Goal: Task Accomplishment & Management: Complete application form

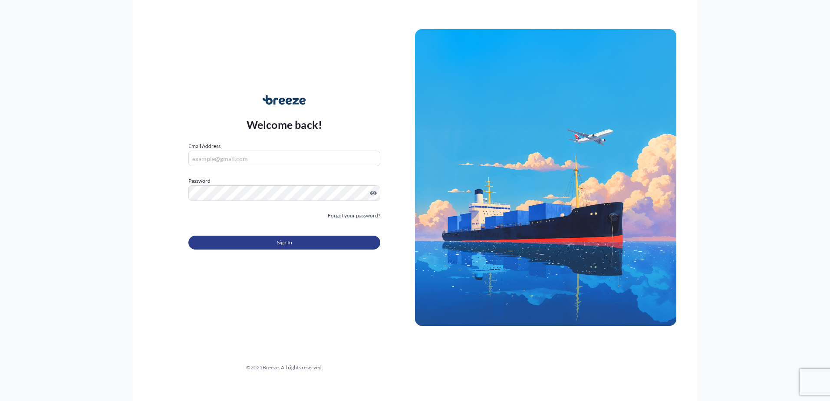
type input "[EMAIL_ADDRESS][DOMAIN_NAME]"
click at [295, 240] on button "Sign In" at bounding box center [284, 243] width 192 height 14
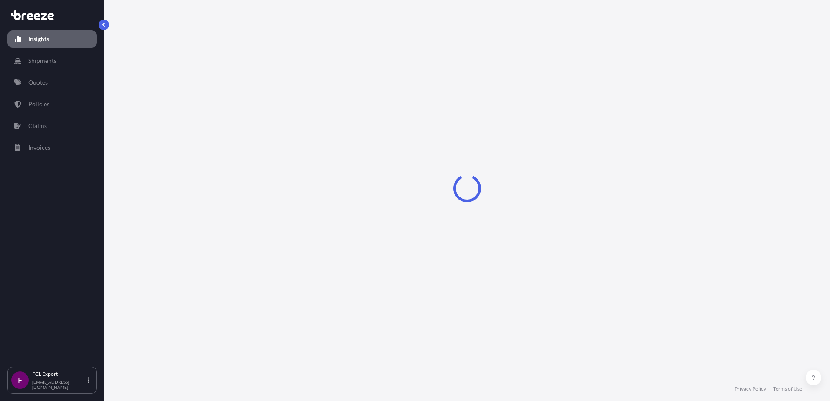
select select "2025"
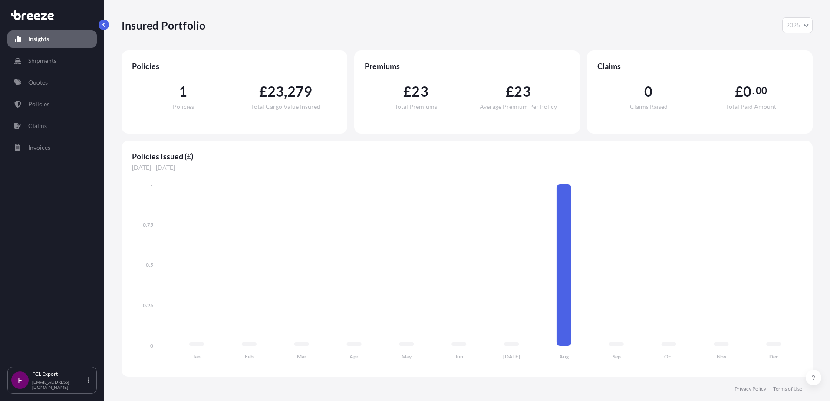
click at [28, 36] on link "Insights" at bounding box center [51, 38] width 89 height 17
click at [45, 101] on p "Policies" at bounding box center [38, 104] width 21 height 9
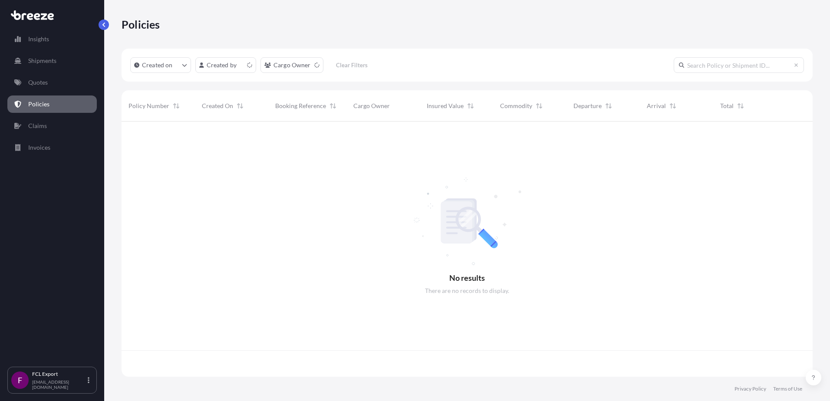
scroll to position [253, 684]
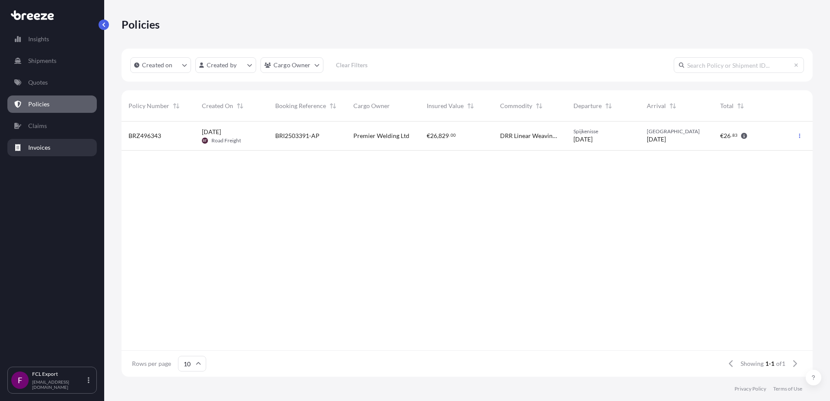
click at [42, 146] on p "Invoices" at bounding box center [39, 147] width 22 height 9
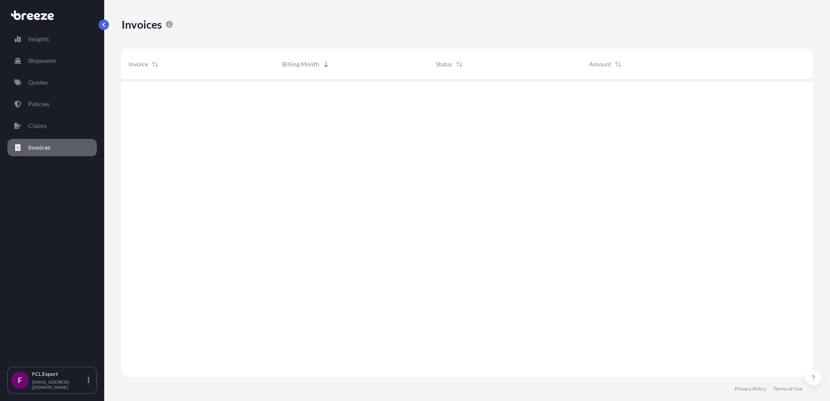
scroll to position [322, 684]
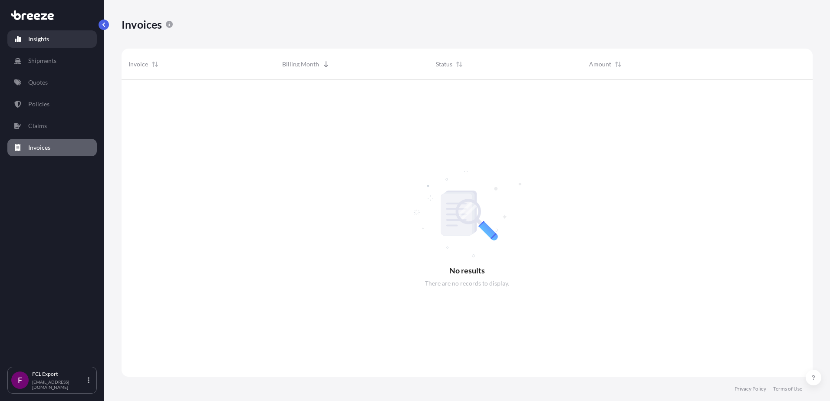
click at [34, 36] on p "Insights" at bounding box center [38, 39] width 21 height 9
select select "2025"
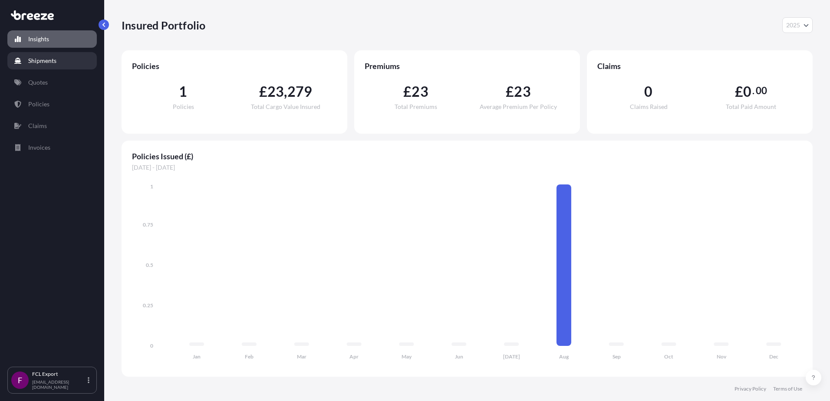
click at [39, 61] on p "Shipments" at bounding box center [42, 60] width 28 height 9
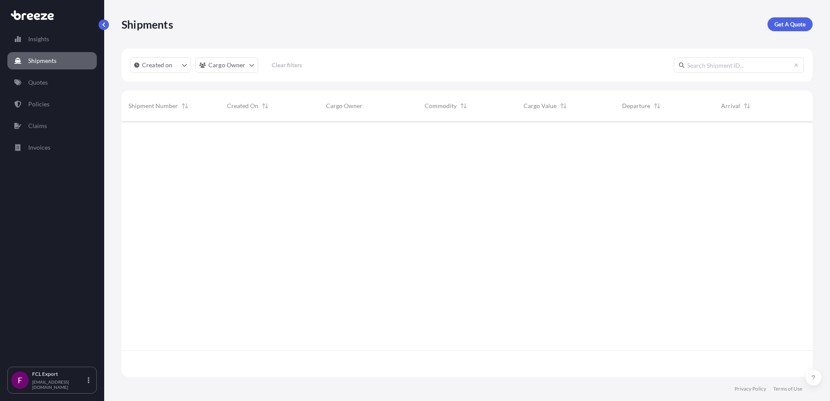
scroll to position [280, 684]
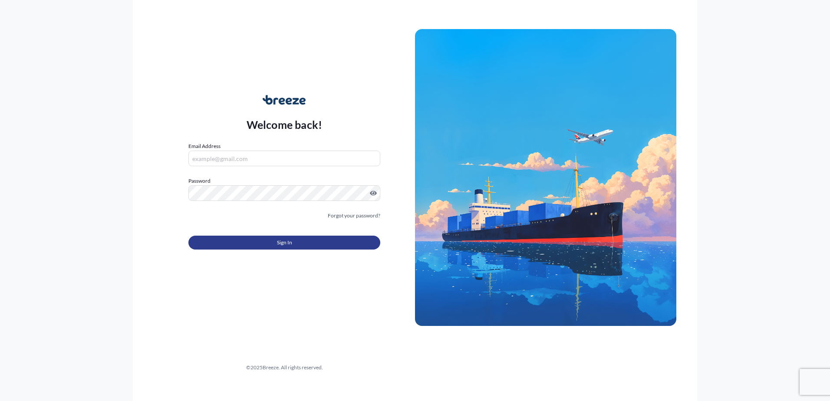
type input "[EMAIL_ADDRESS][DOMAIN_NAME]"
click at [296, 244] on button "Sign In" at bounding box center [284, 243] width 192 height 14
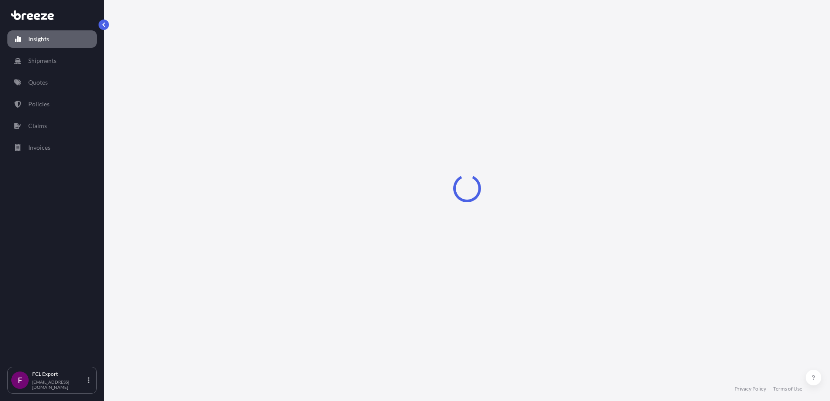
select select "2025"
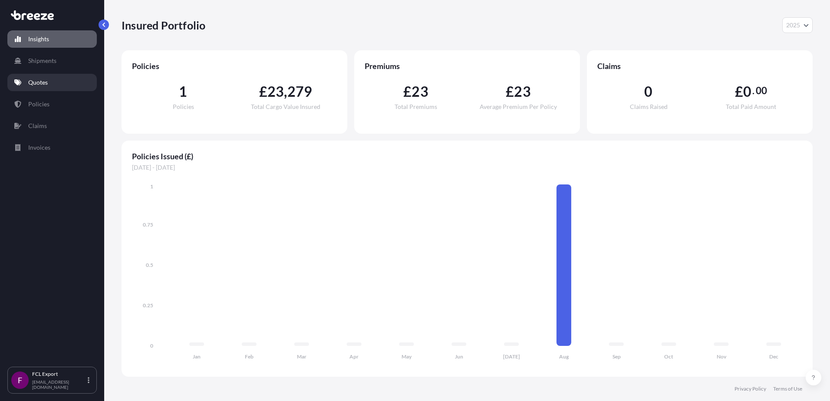
click at [39, 84] on p "Quotes" at bounding box center [38, 82] width 20 height 9
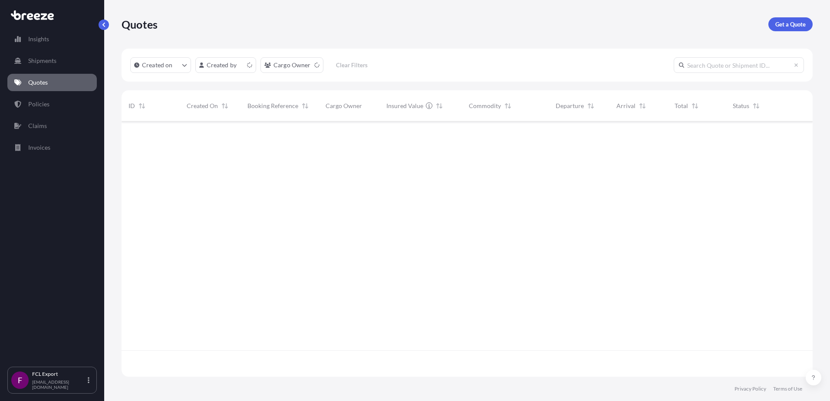
scroll to position [253, 684]
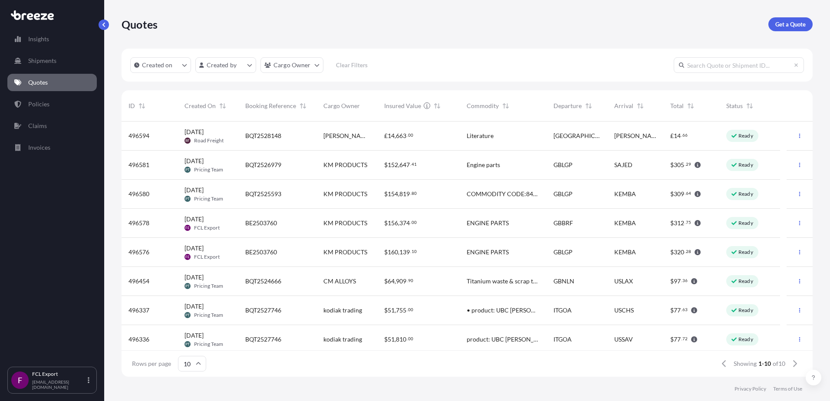
click at [271, 168] on span "BQT2526979" at bounding box center [263, 165] width 36 height 9
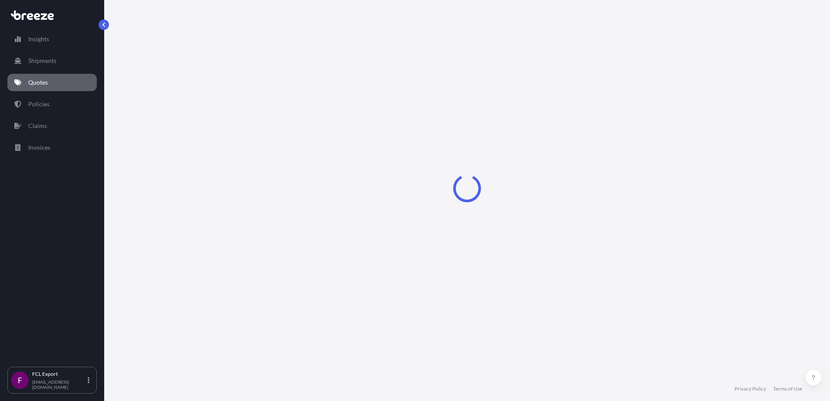
select select "Sea"
select select "1"
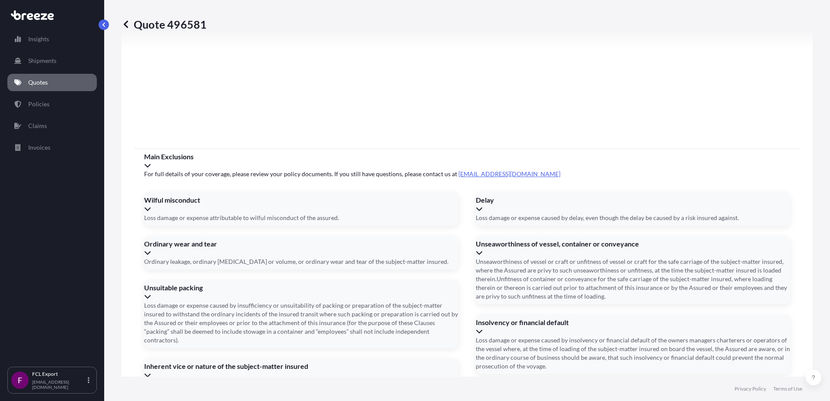
scroll to position [976, 0]
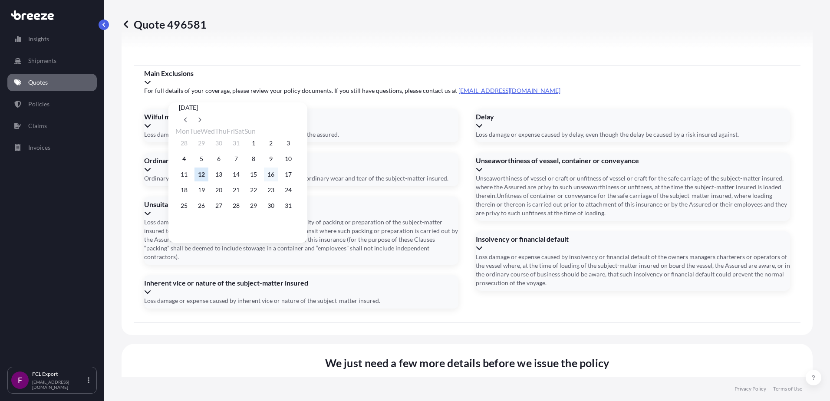
click at [278, 179] on button "16" at bounding box center [271, 175] width 14 height 14
type input "16/08/2025"
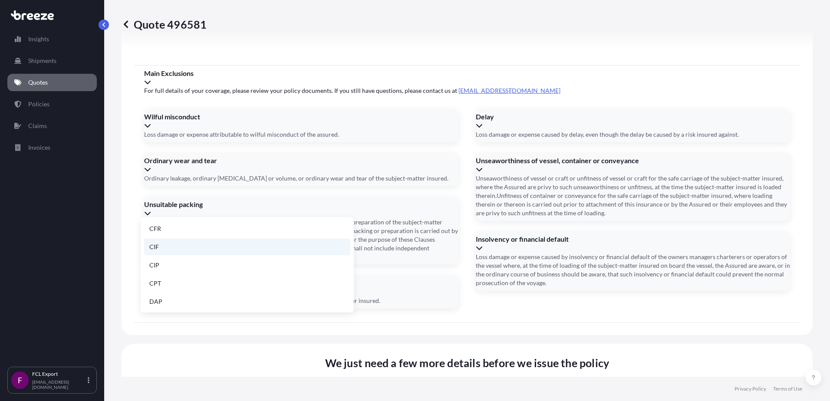
click at [173, 254] on li "CIF" at bounding box center [247, 247] width 206 height 16
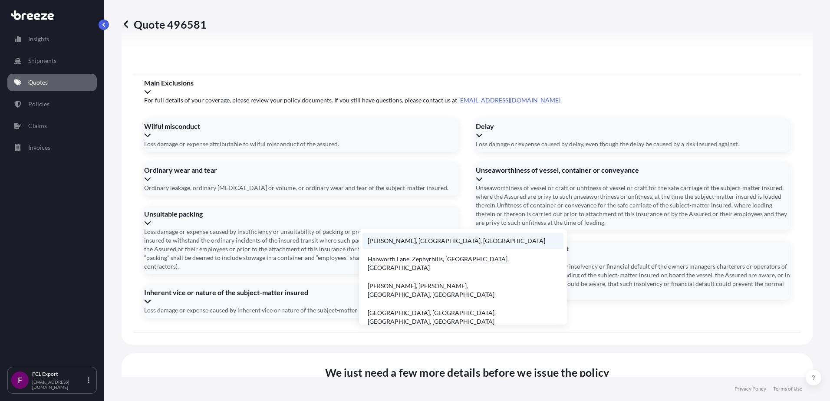
click at [435, 245] on li "Hanworth Lane, Chertsey, UK" at bounding box center [462, 241] width 201 height 16
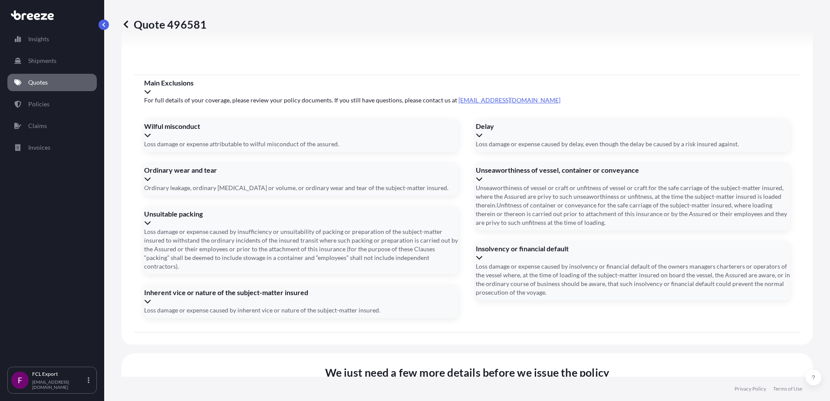
type input "Hanworth Ln, Chertsey KT16, UK"
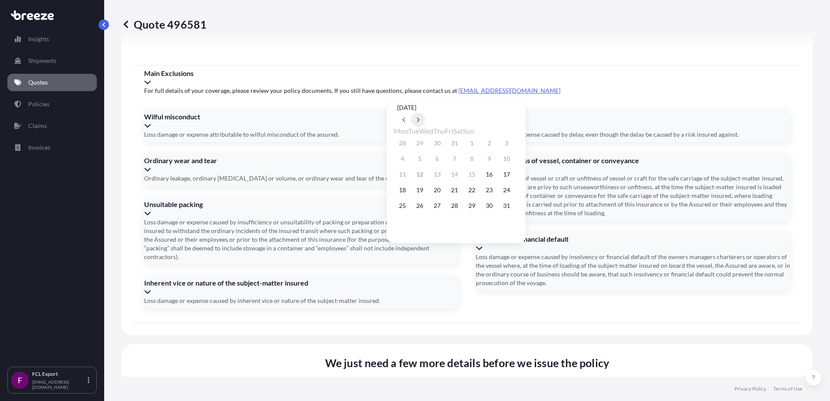
click at [425, 113] on button at bounding box center [418, 120] width 14 height 14
click at [444, 145] on button "3" at bounding box center [437, 143] width 14 height 14
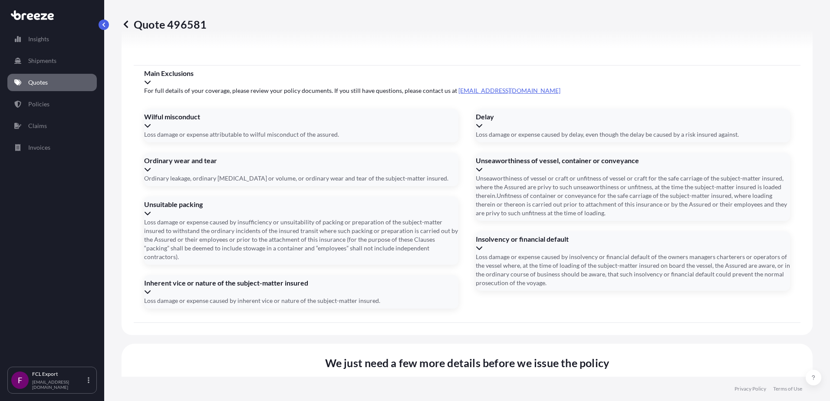
type input "03/09/2025"
type input "BEAU6360130"
